Goal: Task Accomplishment & Management: Manage account settings

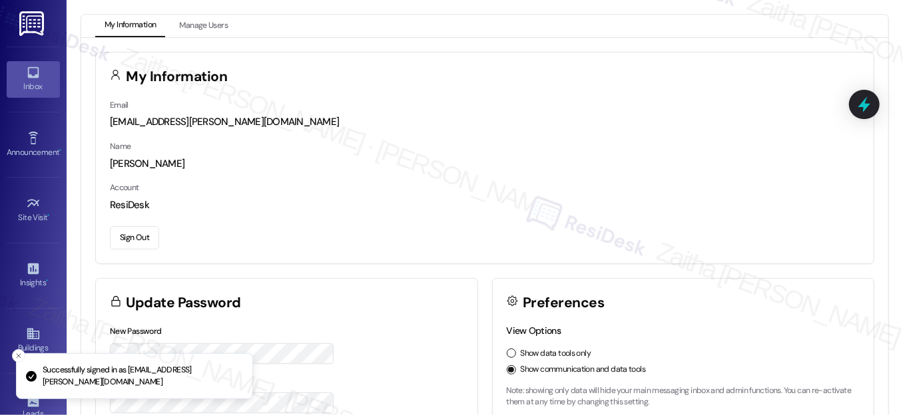
click at [48, 88] on div "Inbox" at bounding box center [33, 86] width 67 height 13
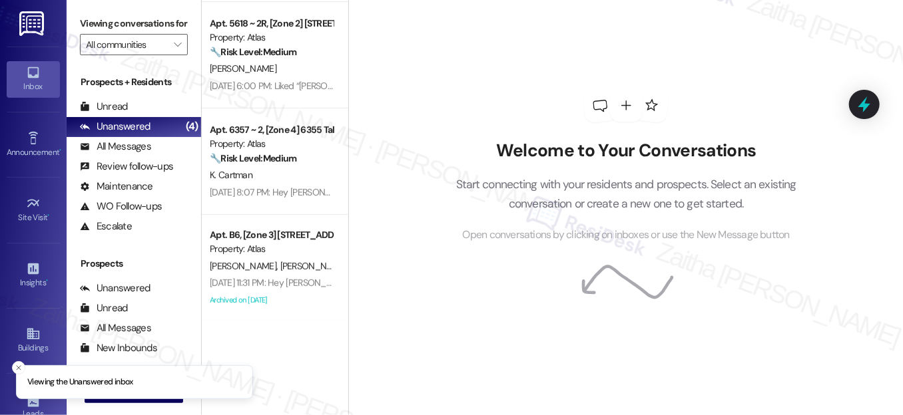
scroll to position [214, 0]
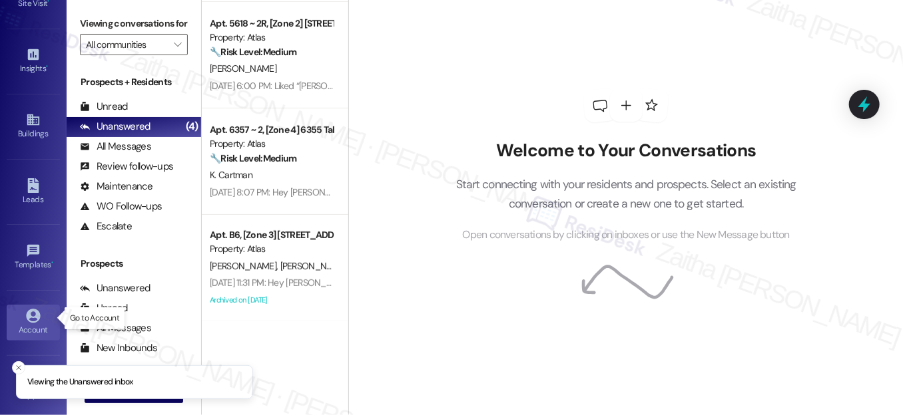
click at [22, 324] on div "Account" at bounding box center [33, 330] width 67 height 13
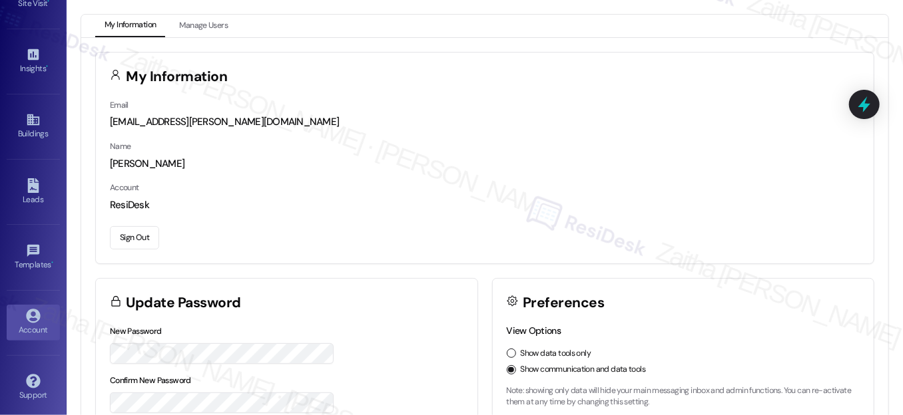
click at [119, 247] on button "Sign Out" at bounding box center [134, 237] width 49 height 23
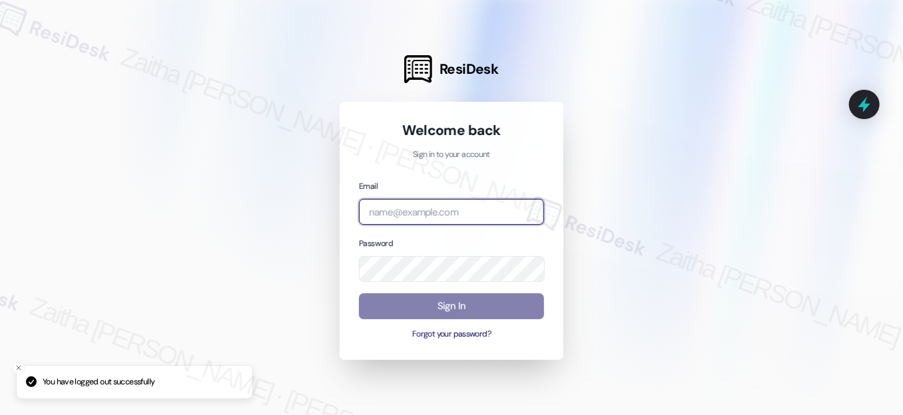
click at [420, 206] on input "email" at bounding box center [451, 212] width 185 height 26
type input "automated-surveys-meridian_management-zaitha.mae.[PERSON_NAME]@meridian_[DOMAIN…"
